Goal: Entertainment & Leisure: Consume media (video, audio)

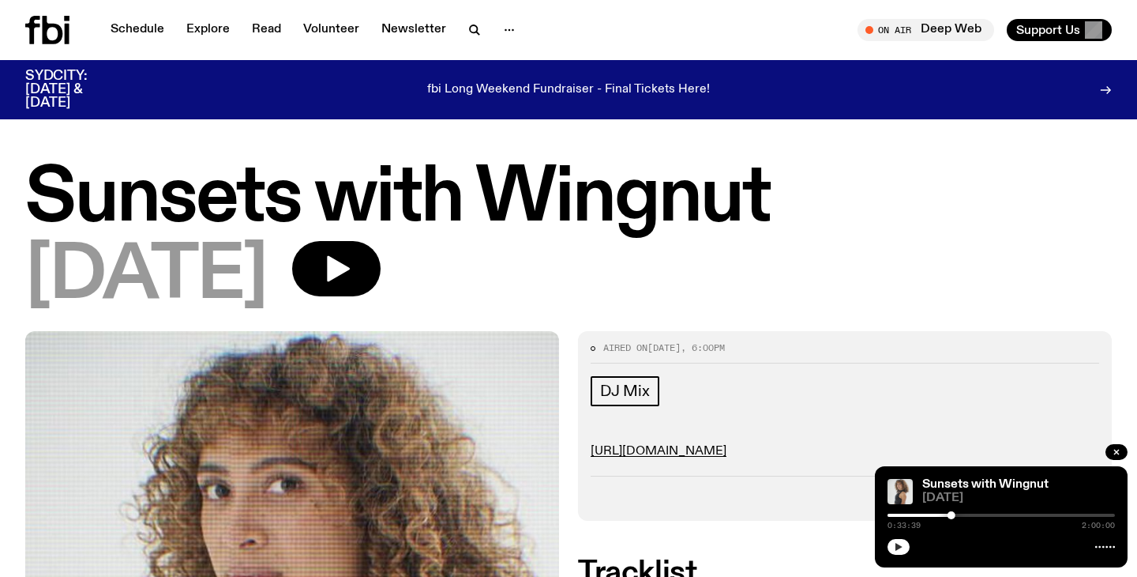
click at [900, 551] on icon "button" at bounding box center [898, 546] width 9 height 9
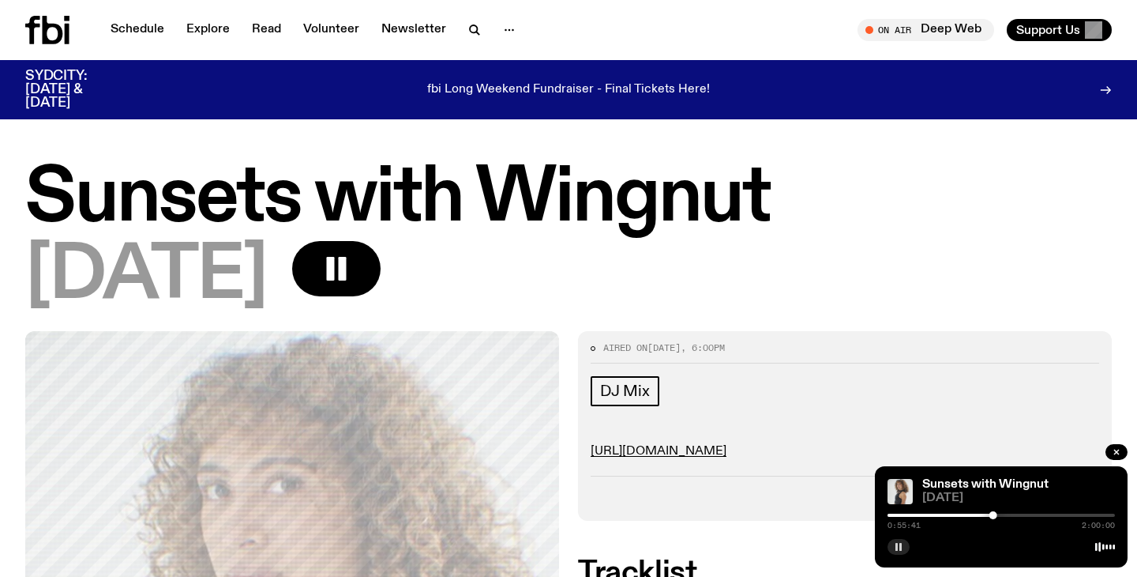
click at [888, 539] on button "button" at bounding box center [899, 547] width 22 height 16
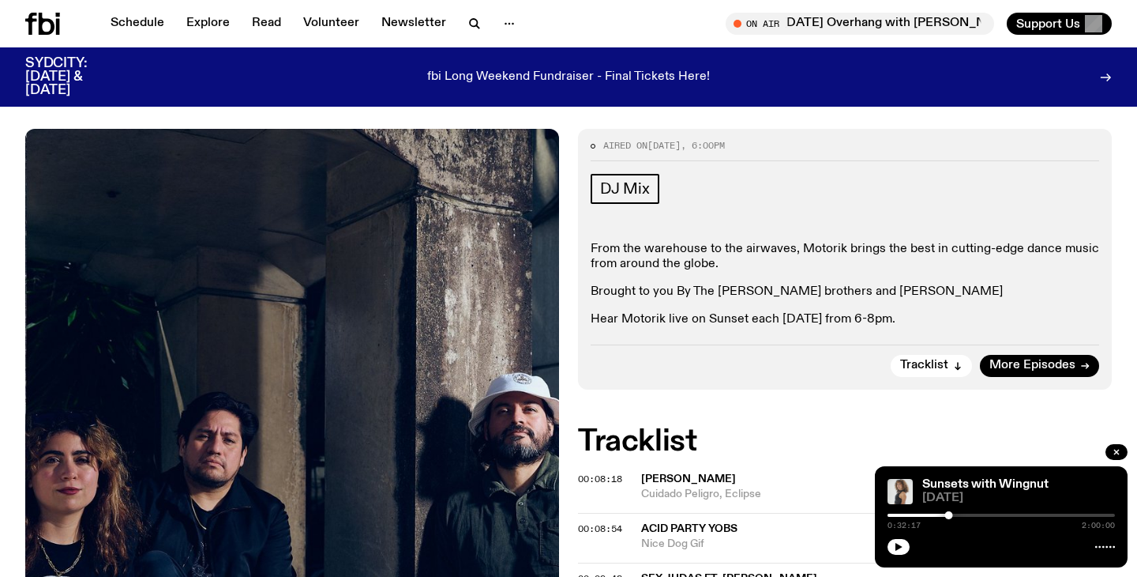
scroll to position [191, 0]
